Goal: Task Accomplishment & Management: Complete application form

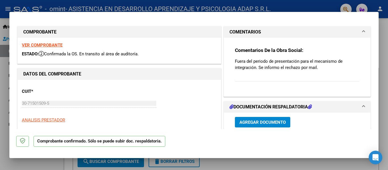
click at [50, 45] on strong "VER COMPROBANTE" at bounding box center [42, 45] width 41 height 5
click at [83, 55] on span "Confirmada la OS. En transito al área de auditoría." at bounding box center [89, 53] width 100 height 5
click at [3, 76] on div at bounding box center [194, 85] width 388 height 170
type input "$ 0,00"
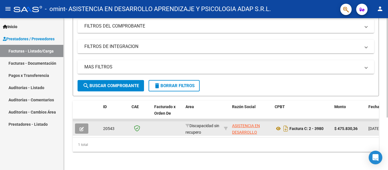
click at [82, 127] on icon "button" at bounding box center [82, 129] width 4 height 4
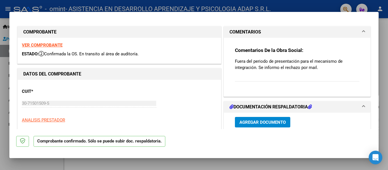
click at [33, 164] on div at bounding box center [194, 85] width 388 height 170
type input "$ 0,00"
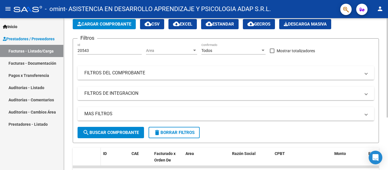
scroll to position [57, 0]
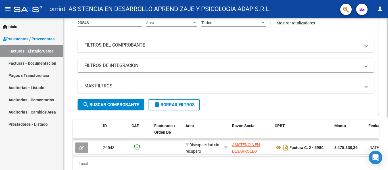
click at [181, 103] on span "delete Borrar Filtros" at bounding box center [174, 104] width 41 height 5
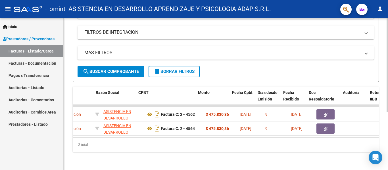
scroll to position [0, 148]
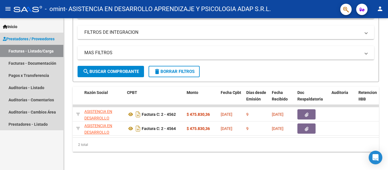
click at [24, 38] on span "Prestadores / Proveedores" at bounding box center [29, 39] width 52 height 6
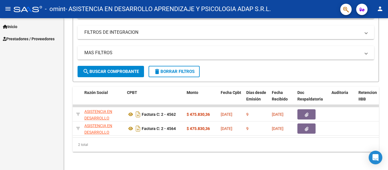
click at [24, 38] on span "Prestadores / Proveedores" at bounding box center [29, 39] width 52 height 6
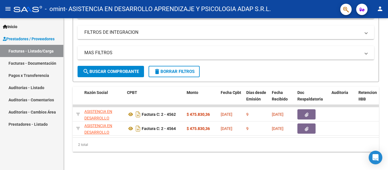
click at [23, 51] on link "Facturas - Listado/Carga" at bounding box center [31, 51] width 63 height 12
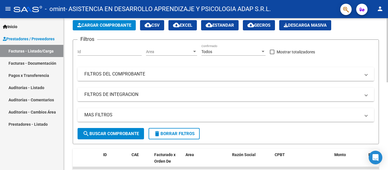
scroll to position [9, 0]
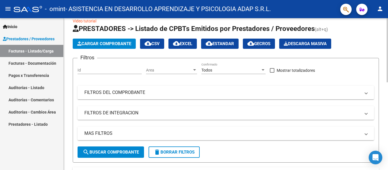
click at [111, 67] on div "Id" at bounding box center [110, 68] width 64 height 11
type input "20539"
click at [125, 152] on span "search Buscar Comprobante" at bounding box center [111, 152] width 56 height 5
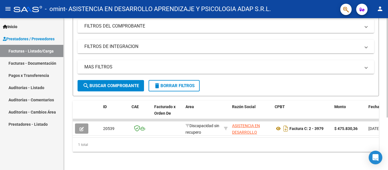
scroll to position [80, 0]
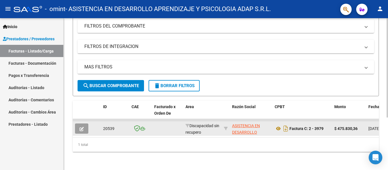
click at [83, 127] on icon "button" at bounding box center [82, 129] width 4 height 4
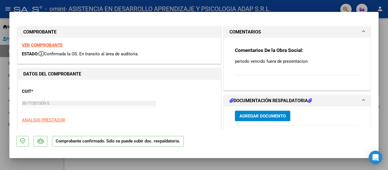
click at [7, 161] on div at bounding box center [194, 85] width 388 height 170
type input "$ 0,00"
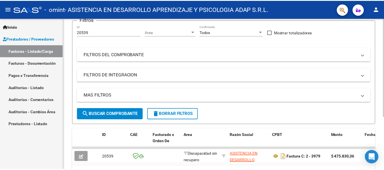
scroll to position [0, 0]
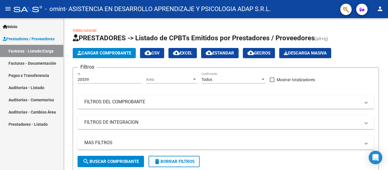
click at [381, 11] on mat-icon "person" at bounding box center [380, 8] width 7 height 7
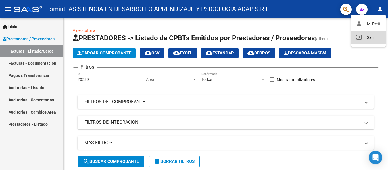
click at [373, 37] on button "exit_to_app Salir" at bounding box center [368, 38] width 35 height 14
